Goal: Information Seeking & Learning: Learn about a topic

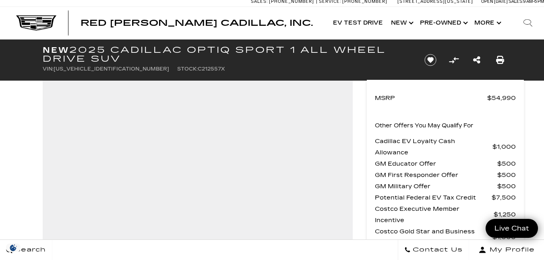
scroll to position [11, 0]
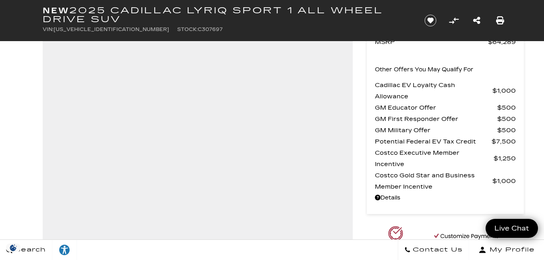
scroll to position [60, 0]
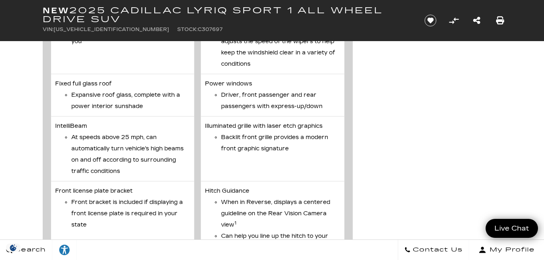
scroll to position [3508, 0]
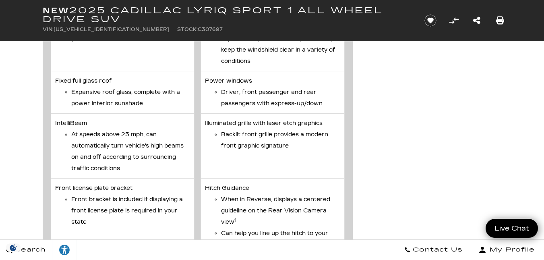
click at [122, 114] on li "Fixed full glass roof Expansive roof glass, complete with a power interior suns…" at bounding box center [123, 92] width 144 height 42
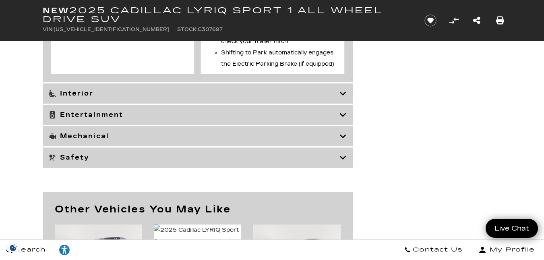
scroll to position [3830, 0]
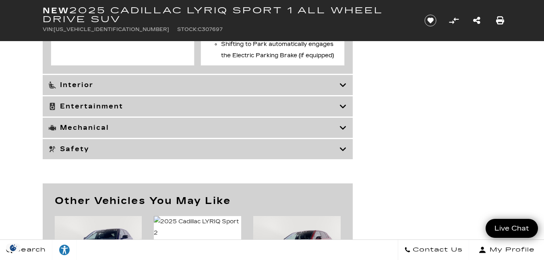
click at [340, 89] on icon at bounding box center [342, 85] width 7 height 8
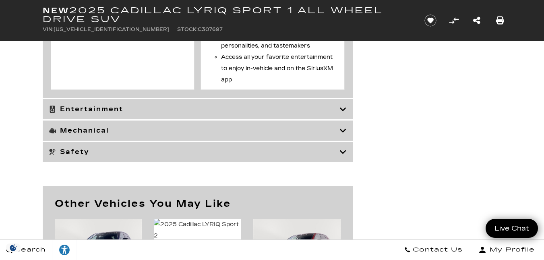
click at [341, 113] on icon at bounding box center [342, 109] width 7 height 8
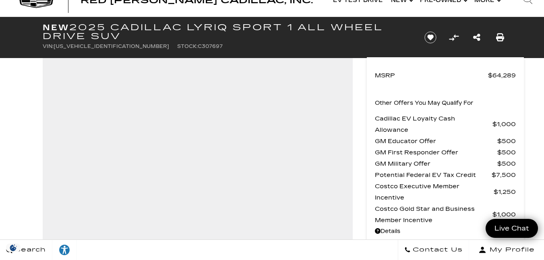
scroll to position [27, 0]
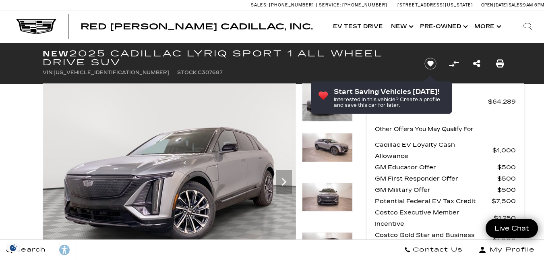
scroll to position [10, 0]
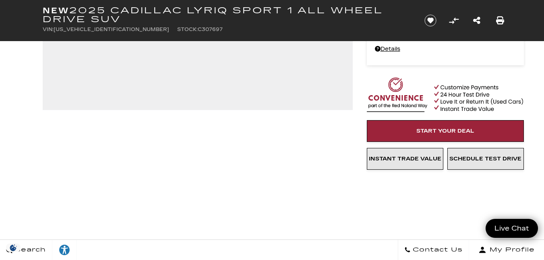
scroll to position [209, 0]
